Goal: Use online tool/utility: Utilize a website feature to perform a specific function

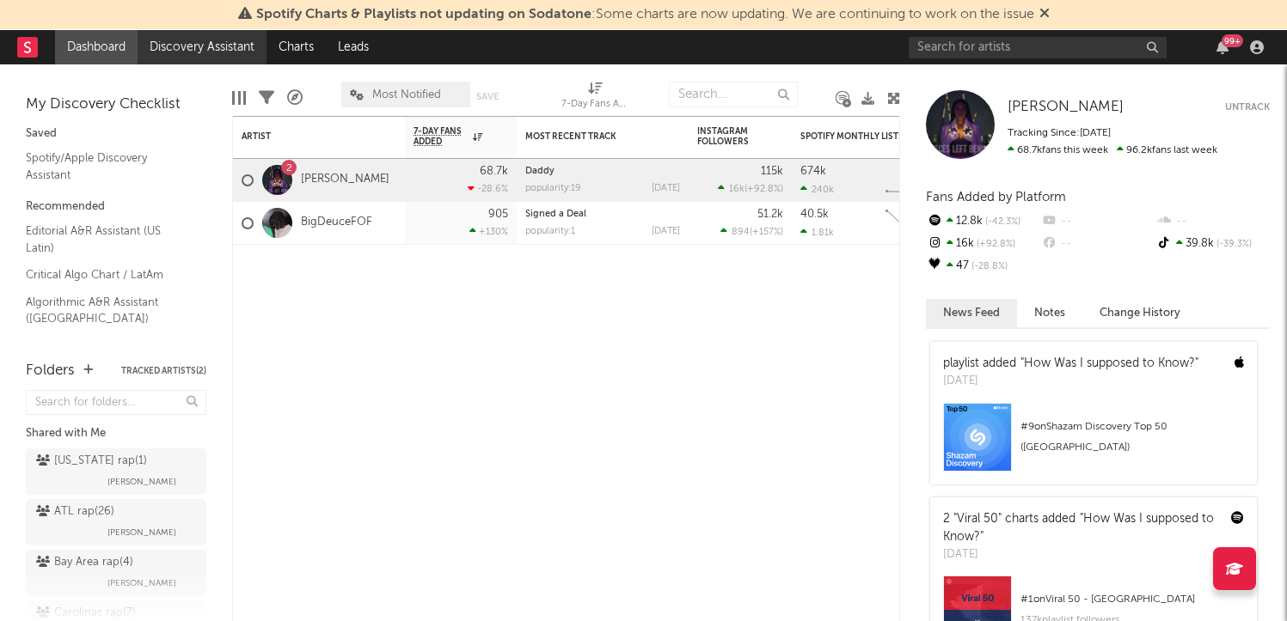
click at [217, 45] on link "Discovery Assistant" at bounding box center [202, 47] width 129 height 34
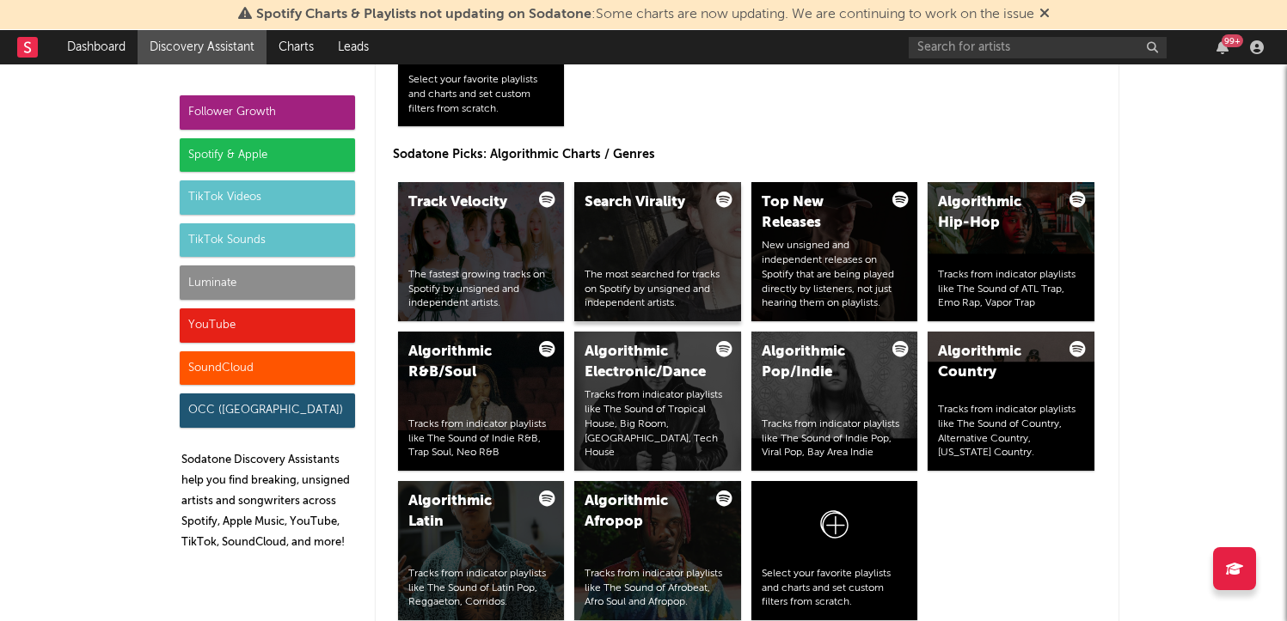
scroll to position [2139, 0]
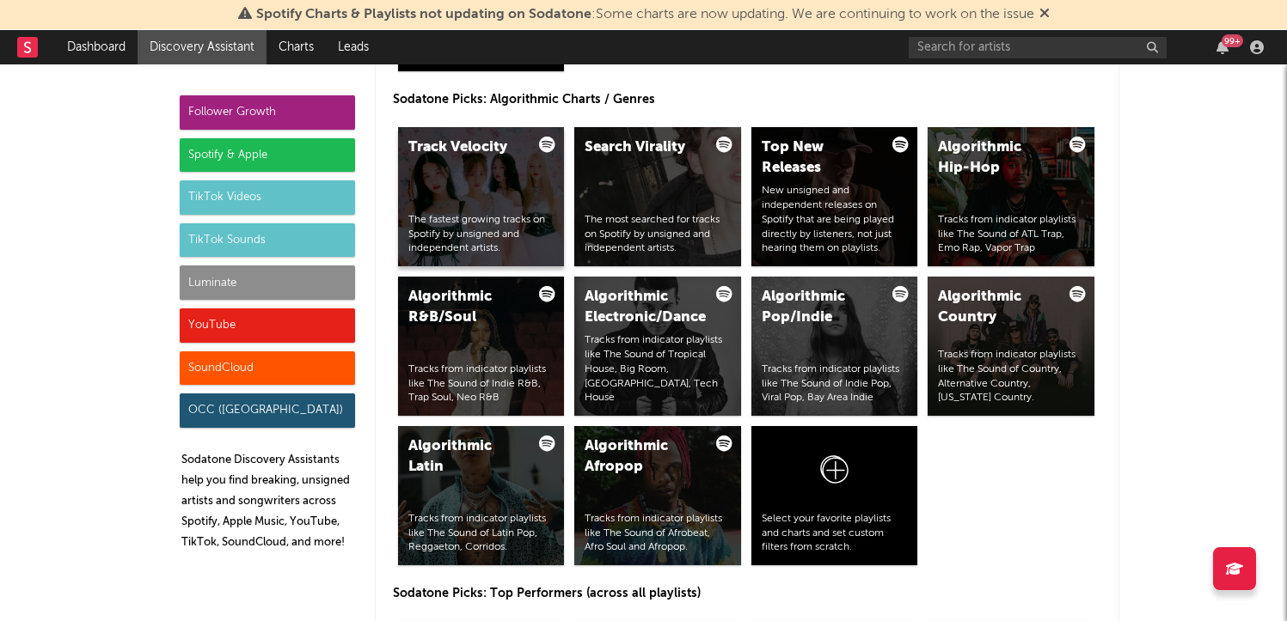
click at [417, 193] on div "Track Velocity The fastest growing tracks on Spotify by unsigned and independen…" at bounding box center [481, 196] width 167 height 139
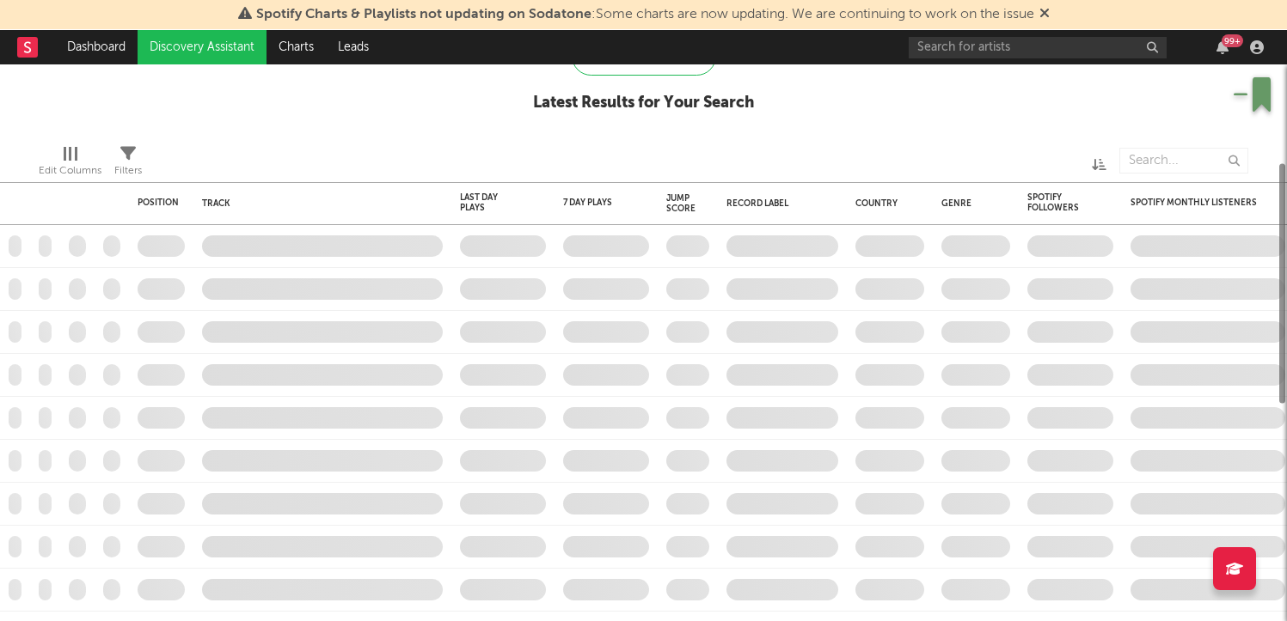
checkbox input "true"
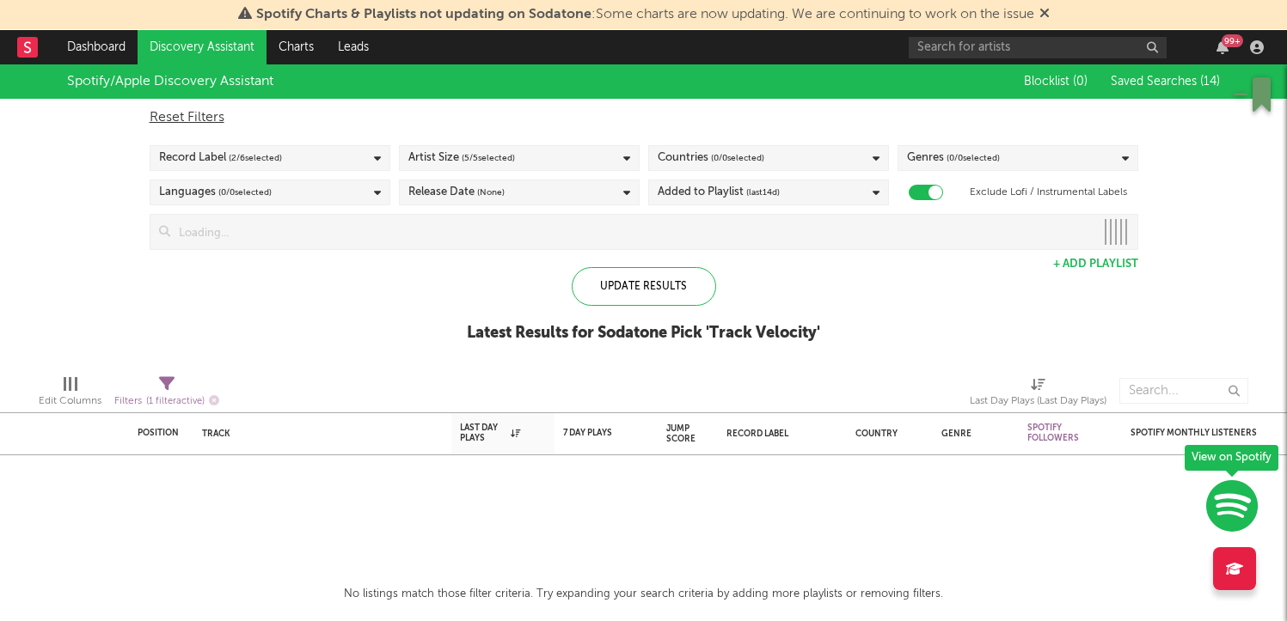
click at [217, 52] on link "Discovery Assistant" at bounding box center [202, 47] width 129 height 34
